Goal: Task Accomplishment & Management: Manage account settings

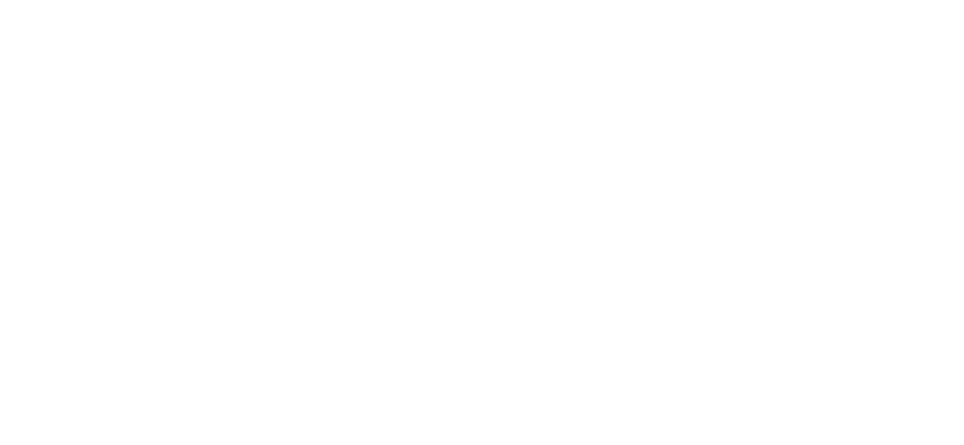
click at [577, 0] on html at bounding box center [482, 0] width 964 height 0
